Goal: Information Seeking & Learning: Learn about a topic

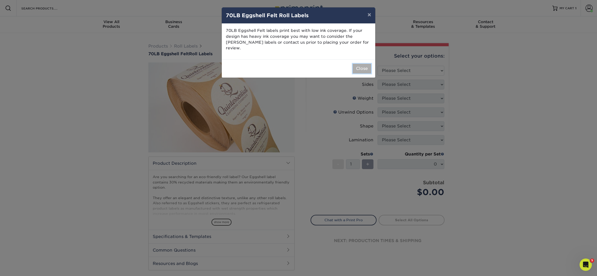
click at [362, 64] on button "Close" at bounding box center [362, 69] width 18 height 10
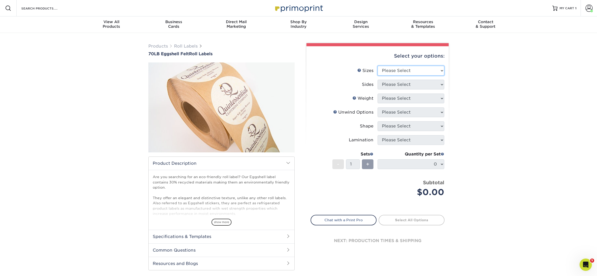
click at [393, 69] on select "Please Select 1" x 1" 1" x 2" 1" x 2.5" 1" x 3" 1.5" x 1.5" 1.5" x 2.5" 1.5" x …" at bounding box center [411, 71] width 67 height 10
click at [396, 72] on select "Please Select 1" x 1" 1" x 2" 1" x 2.5" 1" x 3" 1.5" x 1.5" 1.5" x 2.5" 1.5" x …" at bounding box center [411, 71] width 67 height 10
click at [378, 66] on select "Please Select 1" x 1" 1" x 2" 1" x 2.5" 1" x 3" 1.5" x 1.5" 1.5" x 2.5" 1.5" x …" at bounding box center [411, 71] width 67 height 10
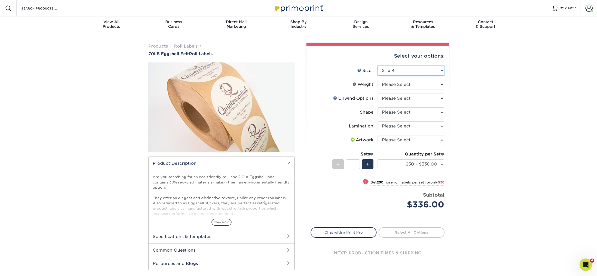
click at [398, 70] on select "Please Select 1" x 1" 1" x 2" 1" x 2.5" 1" x 3" 1.5" x 1.5" 1.5" x 2.5" 1.5" x …" at bounding box center [411, 71] width 67 height 10
select select "-1"
click at [378, 66] on select "Please Select 1" x 1" 1" x 2" 1" x 2.5" 1" x 3" 1.5" x 1.5" 1.5" x 2.5" 1.5" x …" at bounding box center [411, 71] width 67 height 10
select select
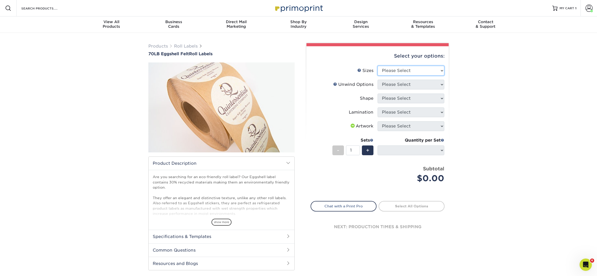
click at [395, 68] on select "Please Select 1" x 1" 1" x 2" 1" x 2.5" 1" x 3" 1.5" x 1.5" 1.5" x 2.5" 1.5" x …" at bounding box center [411, 71] width 67 height 10
select select "1.00x1.00"
click at [378, 66] on select "Please Select 1" x 1" 1" x 2" 1" x 2.5" 1" x 3" 1.5" x 1.5" 1.5" x 2.5" 1.5" x …" at bounding box center [411, 71] width 67 height 10
select select "-1"
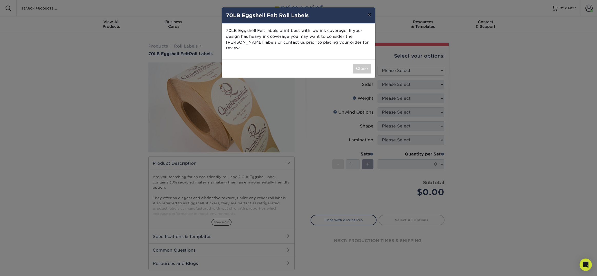
click at [368, 13] on button "×" at bounding box center [370, 14] width 12 height 14
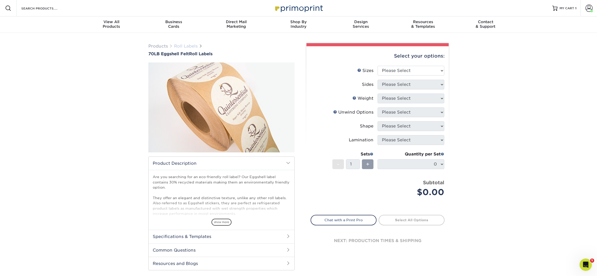
click at [191, 44] on link "Roll Labels" at bounding box center [186, 46] width 24 height 5
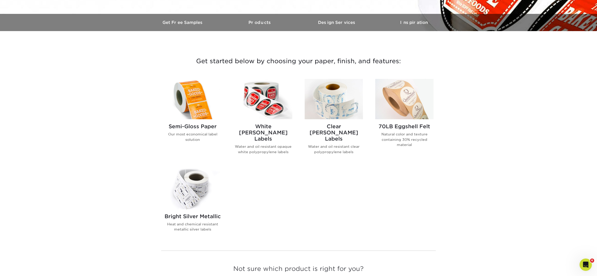
click at [199, 127] on h2 "Semi-Gloss Paper" at bounding box center [193, 126] width 58 height 6
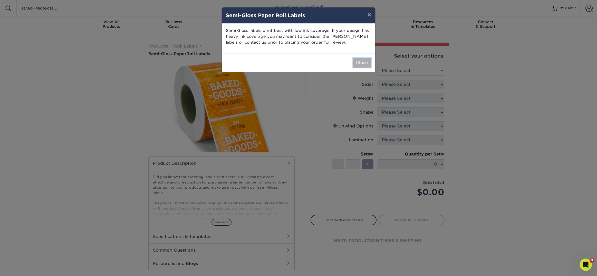
click at [361, 62] on button "Close" at bounding box center [362, 63] width 18 height 10
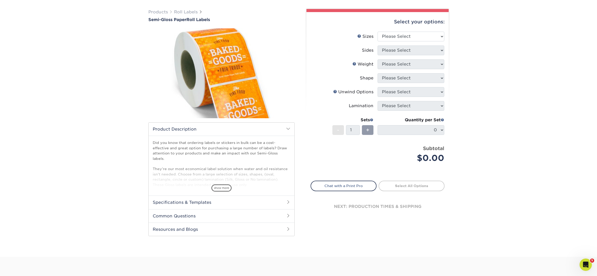
scroll to position [34, 0]
click at [170, 202] on h2 "Specifications & Templates" at bounding box center [222, 201] width 146 height 13
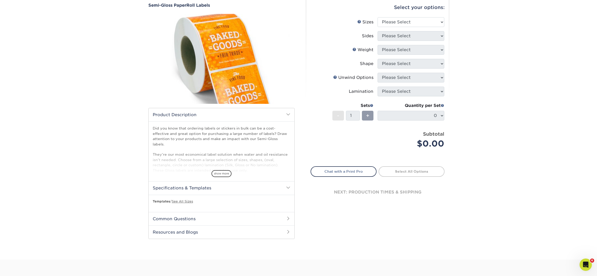
scroll to position [49, 0]
click at [220, 172] on span "show more" at bounding box center [222, 173] width 20 height 7
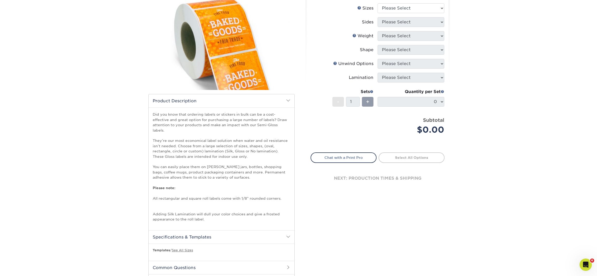
scroll to position [111, 0]
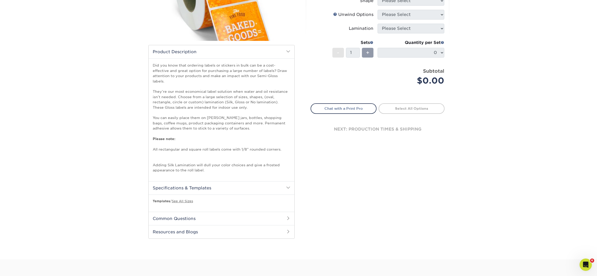
click at [199, 212] on h2 "Common Questions" at bounding box center [222, 218] width 146 height 13
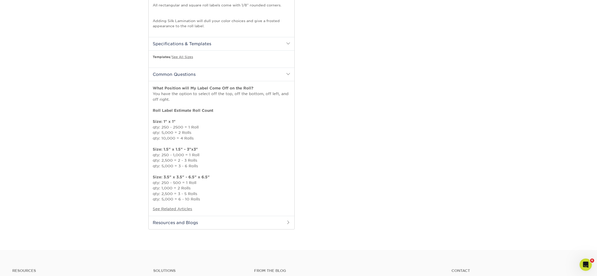
scroll to position [256, 0]
click at [195, 215] on h2 "Resources and Blogs" at bounding box center [222, 221] width 146 height 13
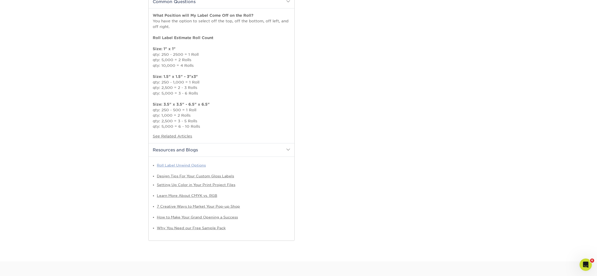
scroll to position [329, 0]
click at [197, 162] on link "Roll Label Unwind Options" at bounding box center [181, 164] width 49 height 4
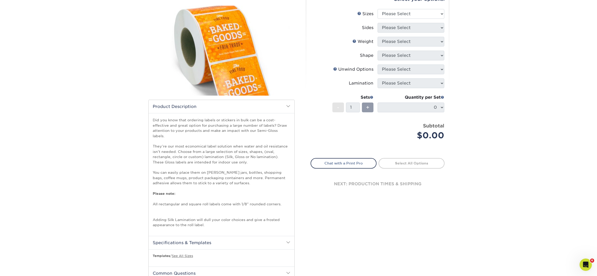
scroll to position [0, 0]
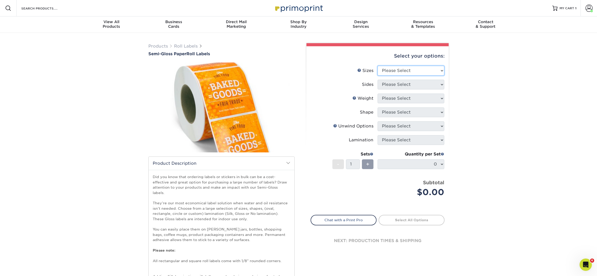
click at [383, 70] on select "Please Select 1" x 1" 1" x 2" 1" x 2.5" 1" x 3" 1.5" x 1.5" 1.5" x 2.5" 1.5" x …" at bounding box center [411, 71] width 67 height 10
select select "2.00x3.00"
click at [378, 66] on select "Please Select 1" x 1" 1" x 2" 1" x 2.5" 1" x 3" 1.5" x 1.5" 1.5" x 2.5" 1.5" x …" at bounding box center [411, 71] width 67 height 10
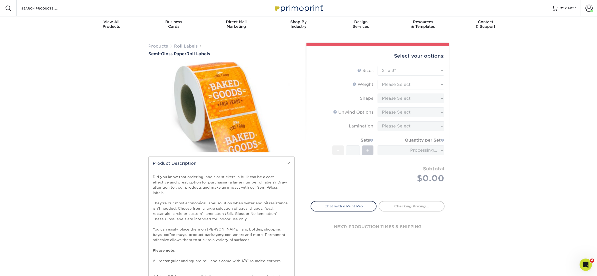
click at [395, 82] on form "Sizes Help Sizes Please Select 1" x 1" 1" x 2" 1" x 2.5" 1" x 3" 1.5" x 1.5" 1.…" at bounding box center [378, 130] width 134 height 129
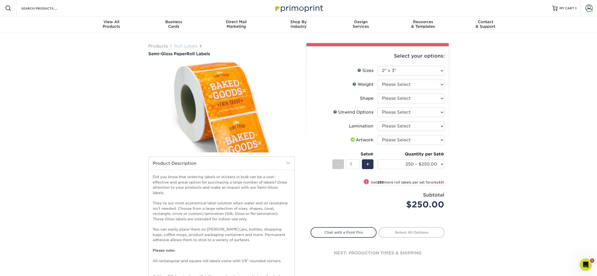
click at [191, 46] on link "Roll Labels" at bounding box center [186, 46] width 24 height 5
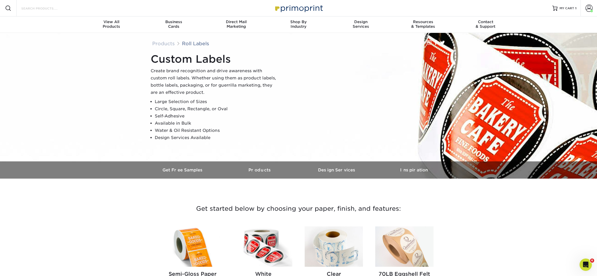
click at [30, 10] on input "Search Products" at bounding box center [46, 8] width 50 height 6
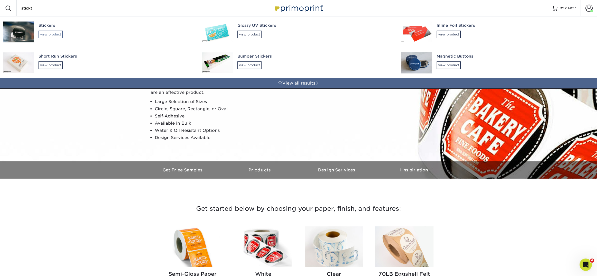
type input "stickt"
click at [48, 33] on div "view product" at bounding box center [51, 35] width 24 height 8
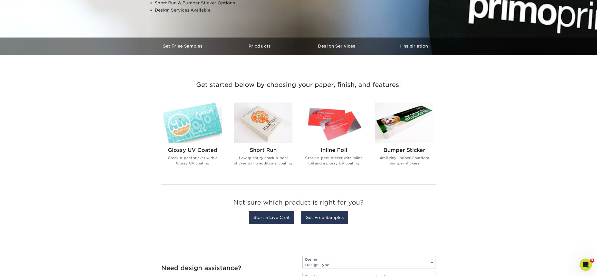
scroll to position [151, 0]
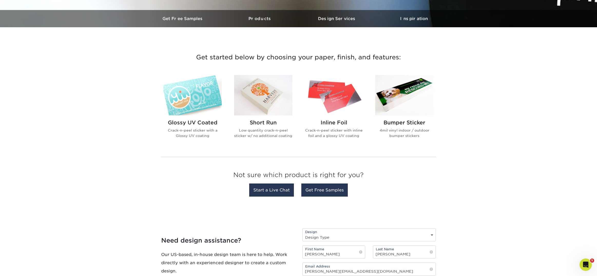
click at [273, 123] on h2 "Short Run" at bounding box center [263, 122] width 58 height 6
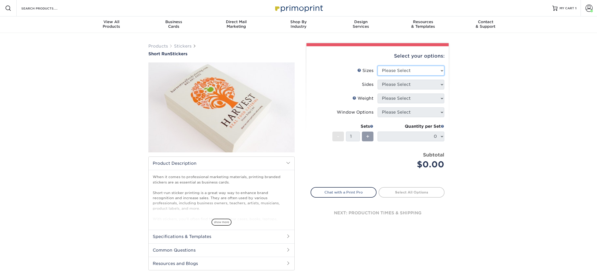
click at [383, 71] on select "Please Select 1.5" x 3.5" 1.75" x 3.5" 2" x 2" 2" x 3" 2" x 3.5" 2" x 4" 2" x 8…" at bounding box center [411, 71] width 67 height 10
select select "2.00x2.00"
click at [378, 66] on select "Please Select 1.5" x 3.5" 1.75" x 3.5" 2" x 2" 2" x 3" 2" x 3.5" 2" x 4" 2" x 8…" at bounding box center [411, 71] width 67 height 10
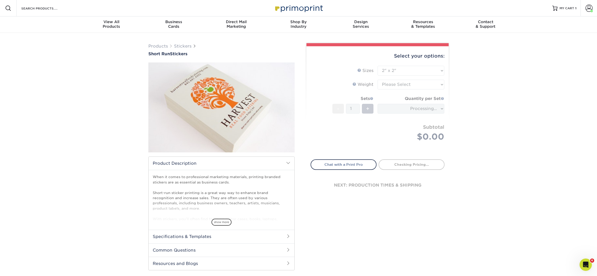
click at [390, 85] on form "Sizes Help Sizes Please Select 1.5" x 3.5" 1.75" x 3.5" 2" x 2" 2" x 3" 2" x 3.…" at bounding box center [378, 110] width 134 height 88
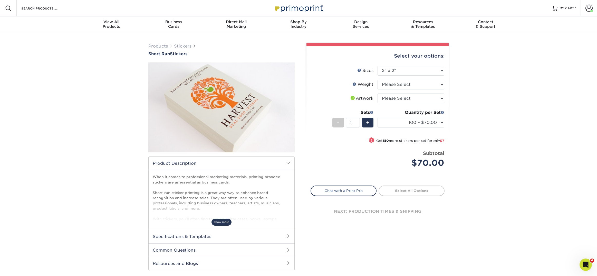
click at [224, 220] on span "show more" at bounding box center [222, 222] width 20 height 7
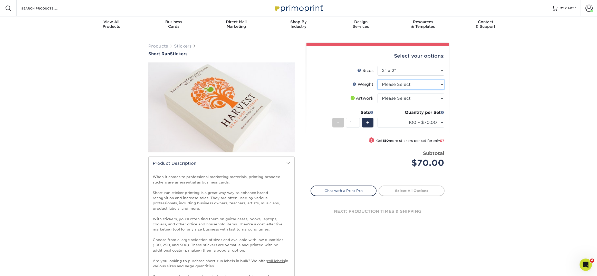
click at [413, 86] on select "Please Select Crack and Peel" at bounding box center [411, 85] width 67 height 10
select select "Crack and Peel"
click at [378, 80] on select "Please Select Crack and Peel" at bounding box center [411, 85] width 67 height 10
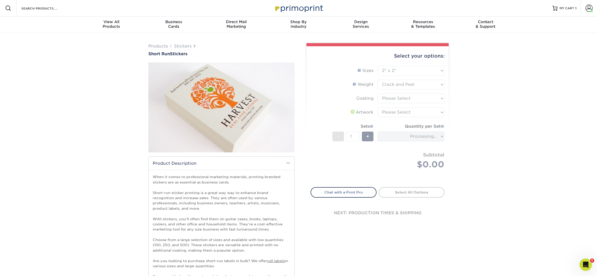
click at [410, 98] on form "Sizes Help Sizes Please Select 1.5" x 3.5" 1.75" x 3.5" 2" x 2" 2" x 3" 2" x 3.…" at bounding box center [378, 123] width 134 height 115
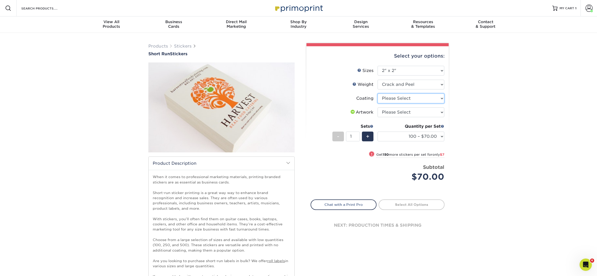
click at [395, 99] on select at bounding box center [411, 98] width 67 height 10
select select "3e7618de-abca-4bda-9f97-8b9129e913d8"
click at [378, 93] on select at bounding box center [411, 98] width 67 height 10
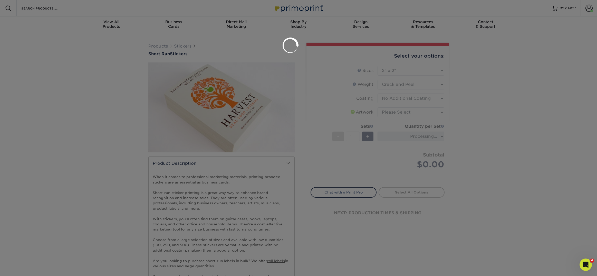
click at [395, 113] on div at bounding box center [298, 138] width 597 height 276
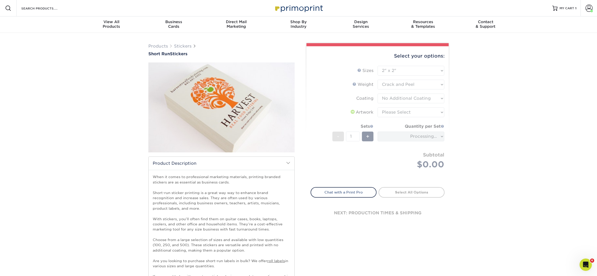
click at [391, 116] on form "Sizes Help Sizes Please Select 1.5" x 3.5" 1.75" x 3.5" 2" x 2" 2" x 3" 2" x 3.…" at bounding box center [378, 123] width 134 height 115
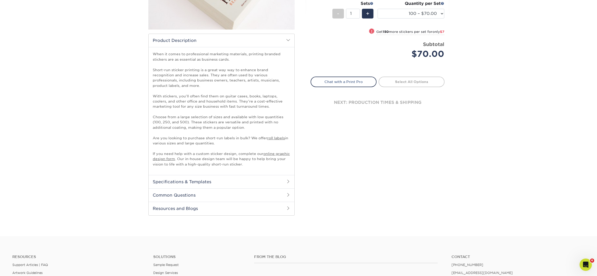
scroll to position [124, 0]
click at [211, 176] on h2 "Specifications & Templates" at bounding box center [222, 180] width 146 height 13
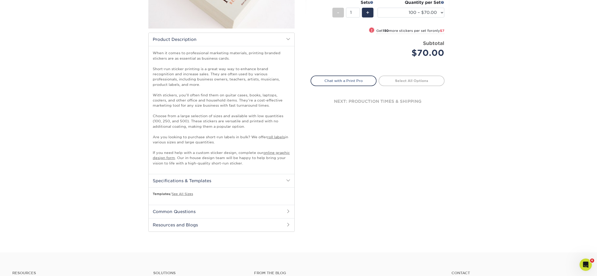
click at [207, 206] on h2 "Common Questions" at bounding box center [222, 211] width 146 height 13
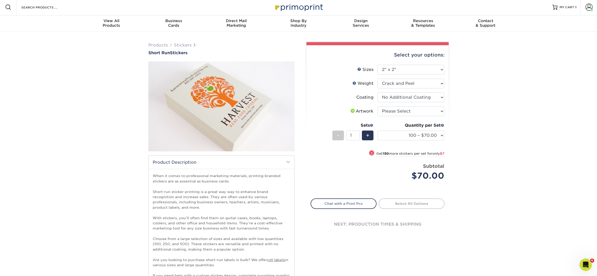
scroll to position [0, 0]
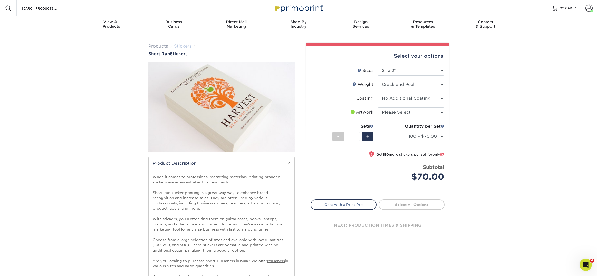
click at [185, 45] on link "Stickers" at bounding box center [182, 46] width 17 height 5
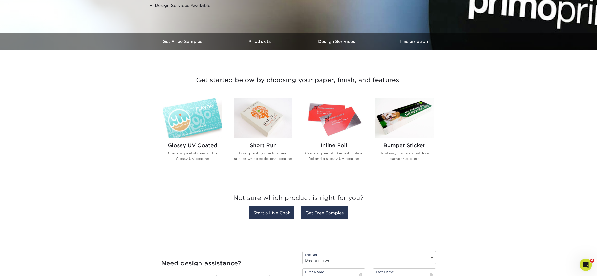
scroll to position [143, 0]
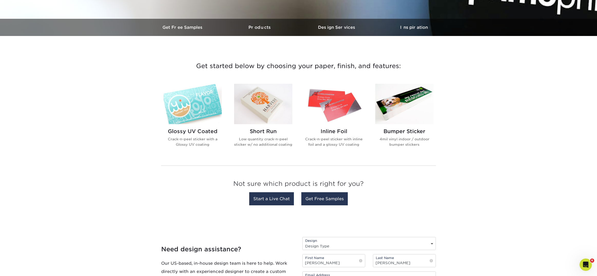
click at [268, 130] on h2 "Short Run" at bounding box center [263, 131] width 58 height 6
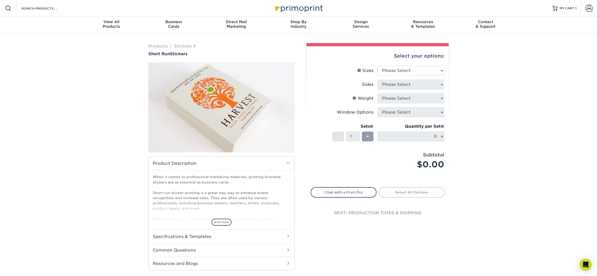
click at [397, 64] on div "Select your options:" at bounding box center [378, 56] width 134 height 20
click at [392, 73] on select "Please Select 1.5" x 3.5" 1.75" x 3.5" 2" x 2" 2" x 3" 2" x 3.5" 2" x 4" 2" x 8…" at bounding box center [411, 71] width 67 height 10
click at [184, 239] on h2 "Specifications & Templates" at bounding box center [222, 236] width 146 height 13
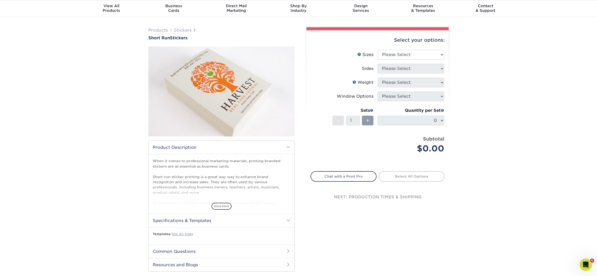
scroll to position [26, 0]
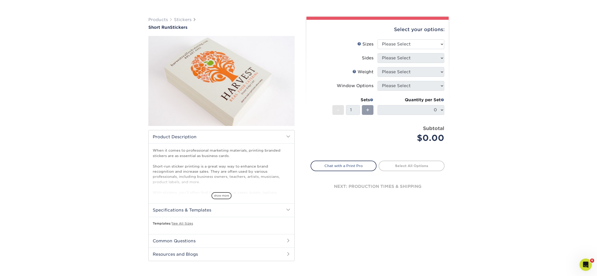
click at [182, 239] on h2 "Common Questions" at bounding box center [222, 240] width 146 height 13
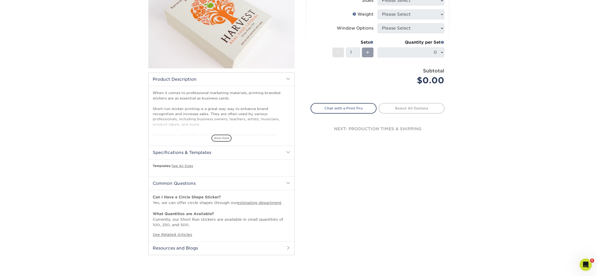
scroll to position [101, 0]
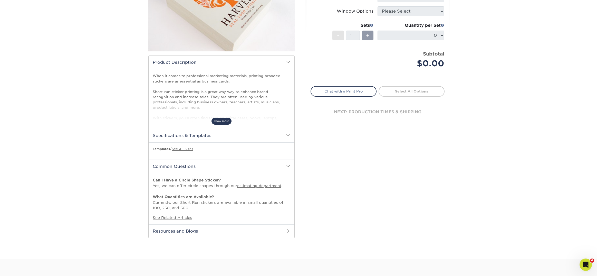
click at [223, 119] on span "show more" at bounding box center [222, 121] width 20 height 7
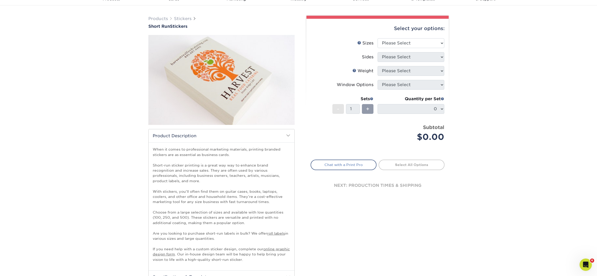
scroll to position [0, 0]
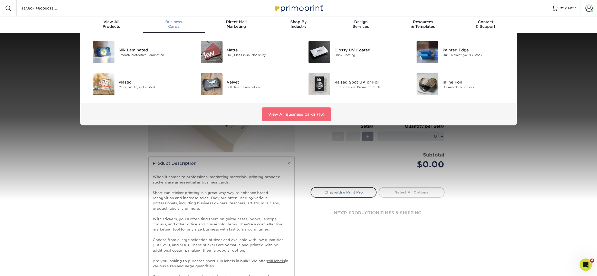
click at [305, 114] on link "View All Business Cards (16)" at bounding box center [296, 114] width 69 height 14
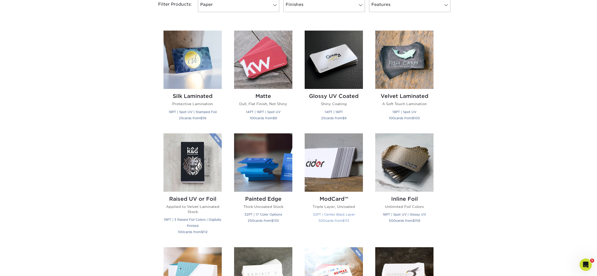
scroll to position [215, 0]
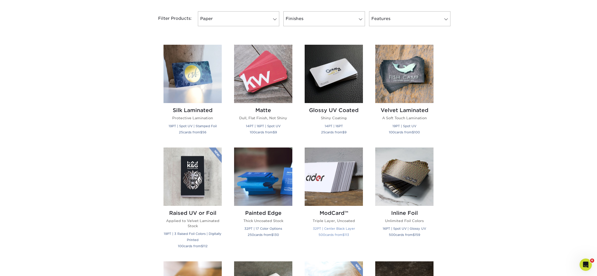
click at [340, 214] on h2 "ModCard™" at bounding box center [334, 213] width 58 height 6
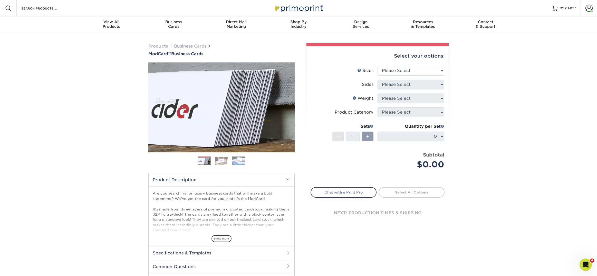
click at [71, 11] on div "Resources Menu Search Products Account Welcome, Avery Business Account Primopri…" at bounding box center [298, 8] width 597 height 16
click at [54, 6] on input "Search Products" at bounding box center [46, 8] width 50 height 6
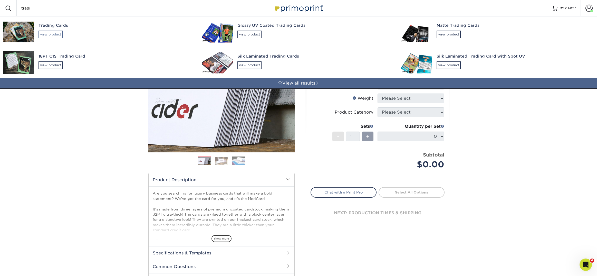
type input "tradi"
click at [55, 32] on div "view product" at bounding box center [51, 35] width 24 height 8
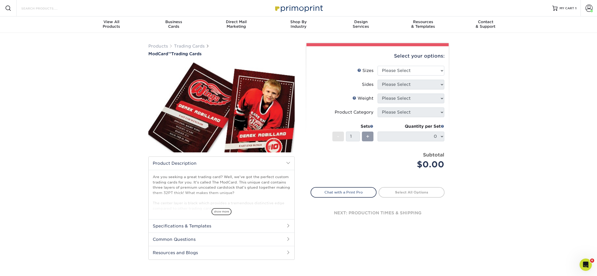
click at [64, 8] on input "Search Products" at bounding box center [46, 8] width 50 height 6
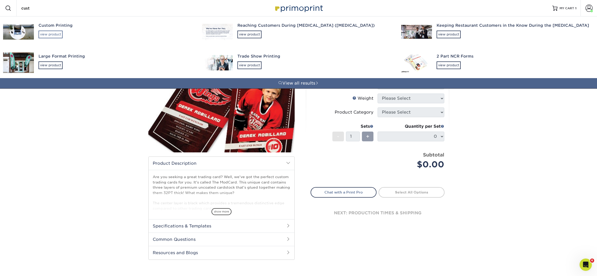
type input "cust"
click at [52, 32] on div "view product" at bounding box center [51, 35] width 24 height 8
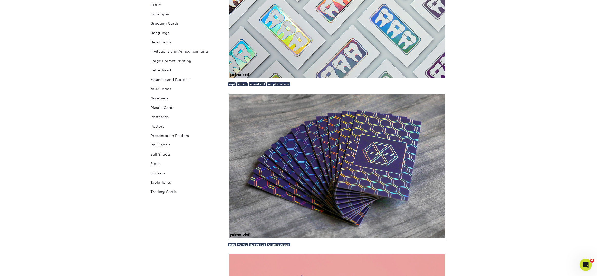
scroll to position [157, 0]
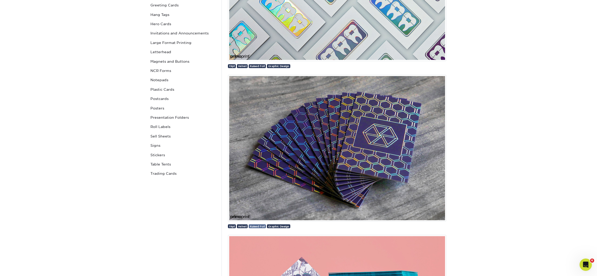
click at [260, 226] on span "Raised Foil" at bounding box center [257, 226] width 15 height 3
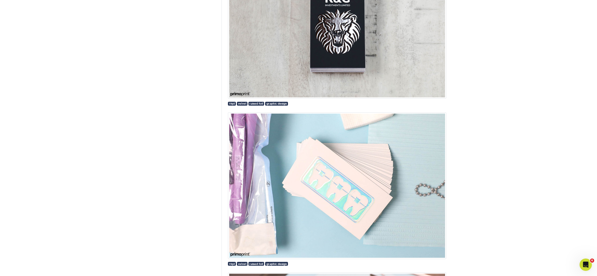
scroll to position [452, 0]
